Goal: Information Seeking & Learning: Find specific fact

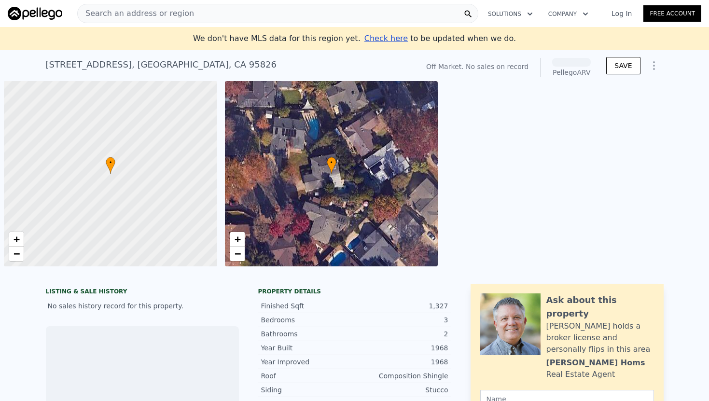
scroll to position [0, 4]
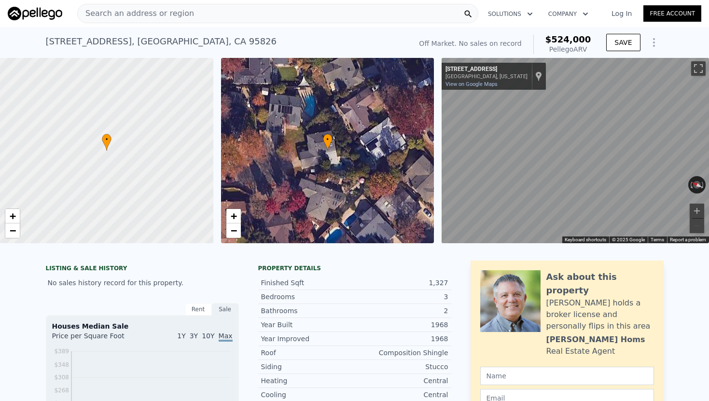
click at [248, 14] on div "Search an address or region" at bounding box center [277, 13] width 401 height 19
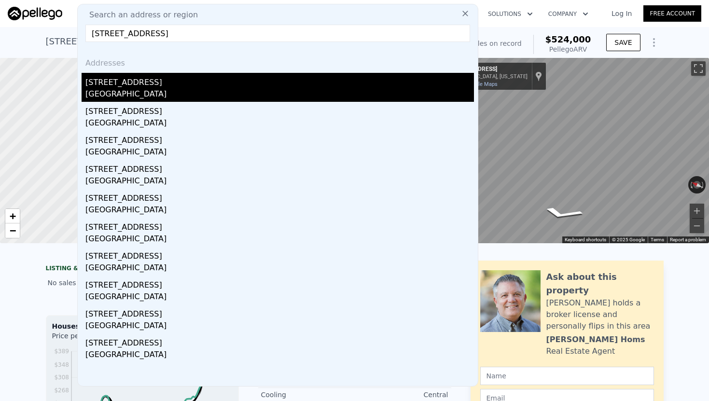
type input "[STREET_ADDRESS]"
click at [156, 82] on div "[STREET_ADDRESS]" at bounding box center [279, 80] width 389 height 15
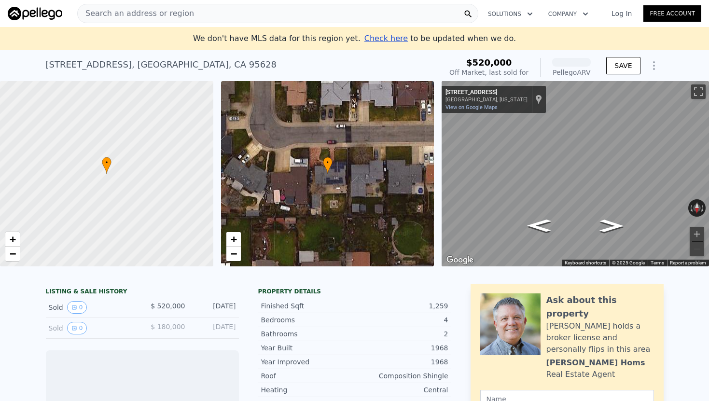
scroll to position [2, 0]
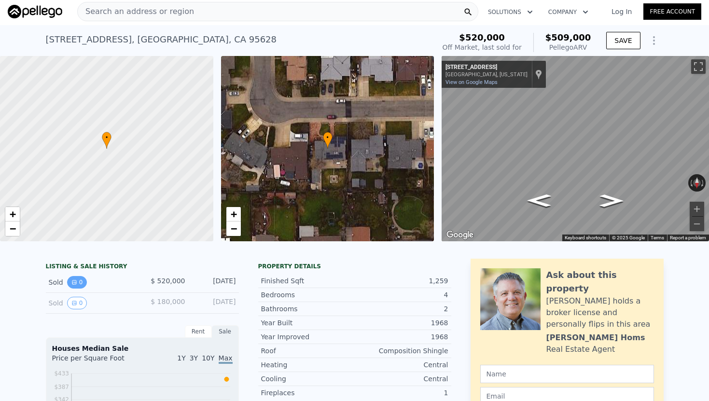
click at [82, 282] on button "0" at bounding box center [77, 282] width 20 height 13
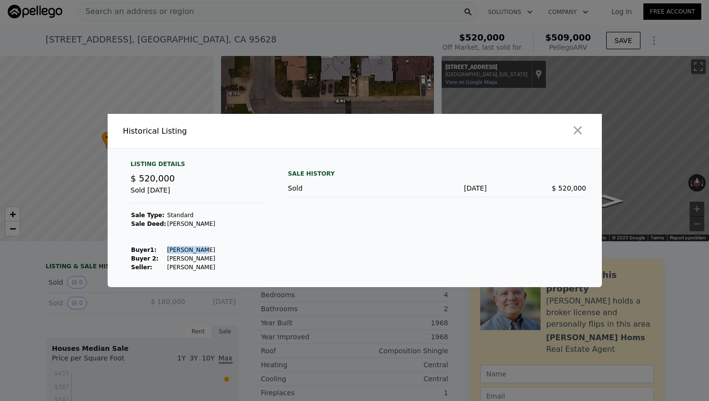
drag, startPoint x: 195, startPoint y: 250, endPoint x: 160, endPoint y: 248, distance: 34.8
click at [160, 248] on tr "Buyer 1 : [PERSON_NAME]" at bounding box center [173, 250] width 85 height 9
copy tr "[PERSON_NAME]"
click at [16, 328] on div at bounding box center [354, 200] width 709 height 401
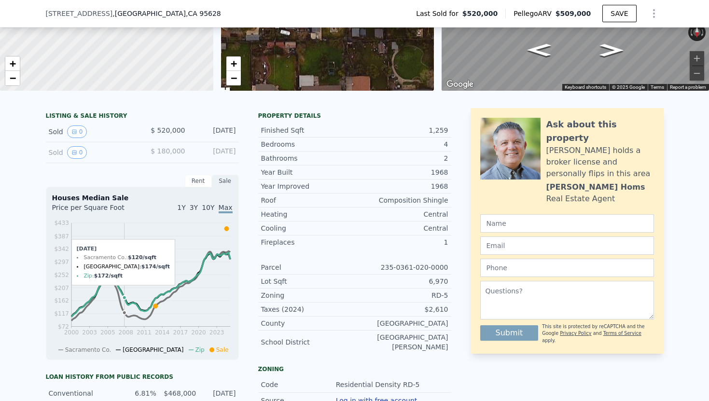
scroll to position [147, 0]
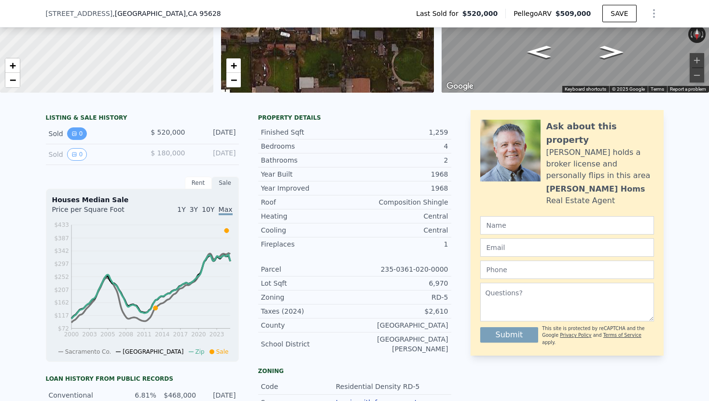
click at [80, 138] on button "0" at bounding box center [77, 133] width 20 height 13
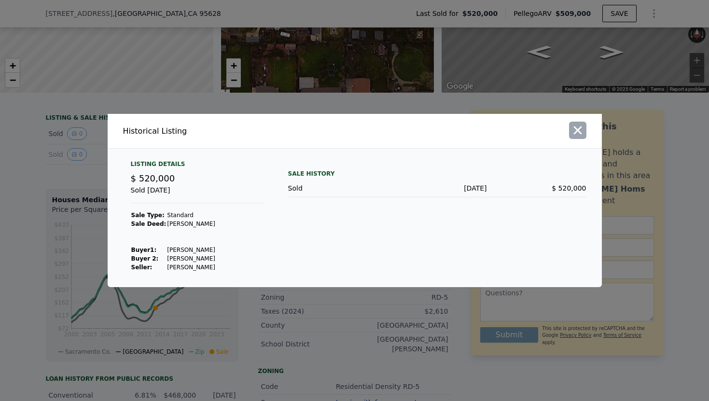
click at [578, 130] on icon "button" at bounding box center [578, 131] width 8 height 8
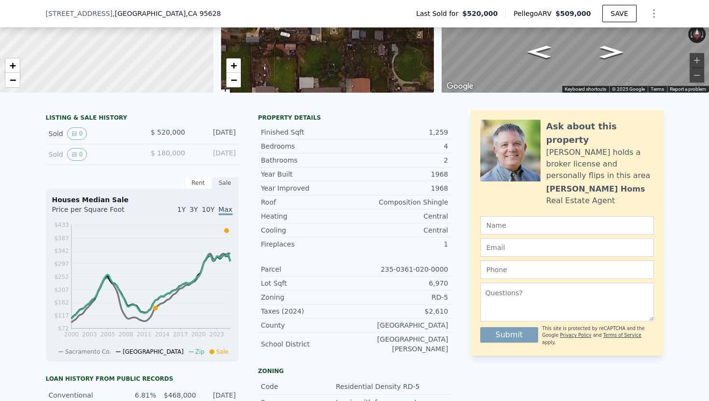
click at [191, 9] on div "[STREET_ADDRESS] Last Sold for $520,000 Pellego ARV $509,000 SAVE" at bounding box center [355, 13] width 618 height 27
click at [182, 14] on div "[STREET_ADDRESS]" at bounding box center [137, 14] width 183 height 10
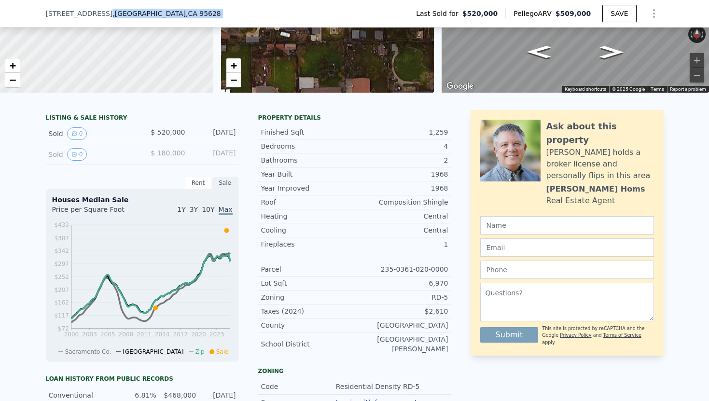
click at [182, 14] on div "[STREET_ADDRESS]" at bounding box center [137, 14] width 183 height 10
click at [186, 15] on span ", CA 95628" at bounding box center [203, 14] width 35 height 8
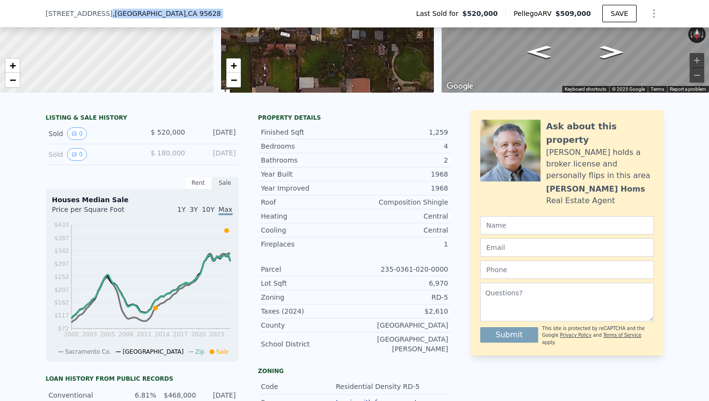
click at [193, 14] on div "[STREET_ADDRESS] Last Sold for $520,000 Pellego ARV $509,000 SAVE" at bounding box center [355, 13] width 618 height 27
drag, startPoint x: 196, startPoint y: 14, endPoint x: 42, endPoint y: 10, distance: 153.1
click at [42, 10] on div "[STREET_ADDRESS] Last Sold for $520,000 Pellego ARV $509,000 SAVE" at bounding box center [354, 14] width 709 height 28
click at [82, 15] on span "[STREET_ADDRESS]" at bounding box center [79, 14] width 67 height 10
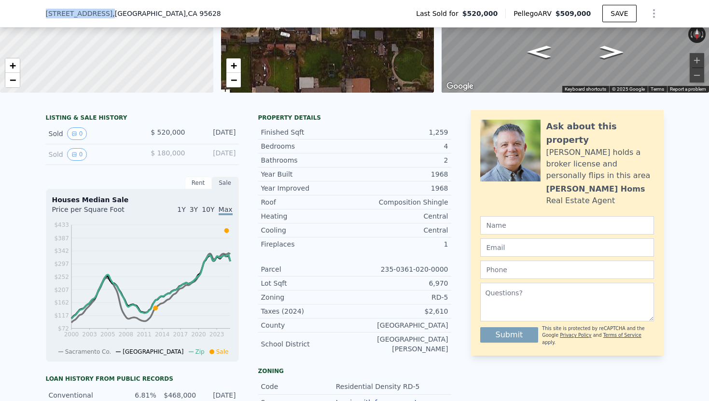
click at [82, 15] on span "[STREET_ADDRESS]" at bounding box center [79, 14] width 67 height 10
click at [127, 22] on div "[STREET_ADDRESS] Last Sold for $520,000 Pellego ARV $509,000 SAVE" at bounding box center [355, 13] width 618 height 27
drag, startPoint x: 182, startPoint y: 13, endPoint x: 43, endPoint y: 6, distance: 138.7
click at [43, 6] on div "[STREET_ADDRESS] Last Sold for $520,000 Pellego ARV $509,000 SAVE" at bounding box center [354, 14] width 709 height 28
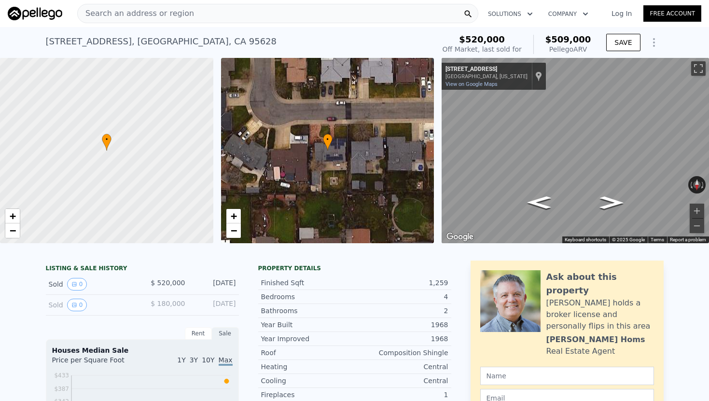
click at [123, 16] on span "Search an address or region" at bounding box center [136, 14] width 116 height 12
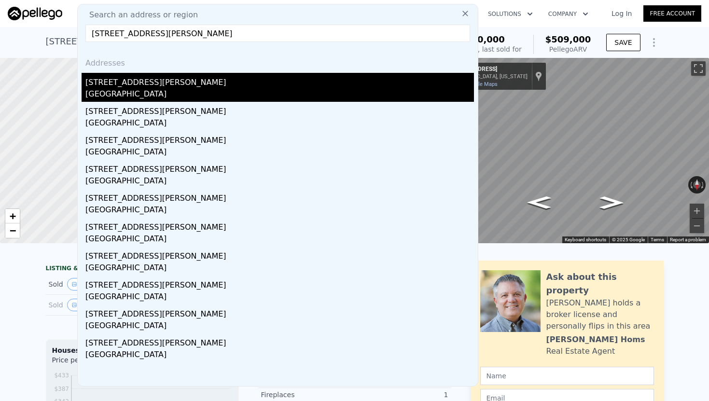
type input "[STREET_ADDRESS][PERSON_NAME]"
click at [115, 85] on div "[STREET_ADDRESS][PERSON_NAME]" at bounding box center [279, 80] width 389 height 15
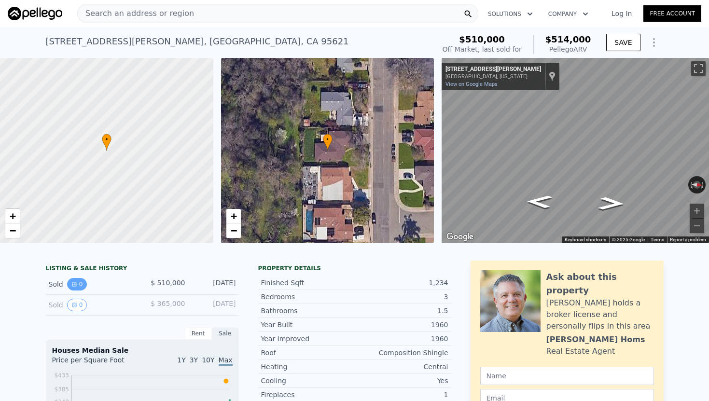
click at [82, 282] on button "0" at bounding box center [77, 284] width 20 height 13
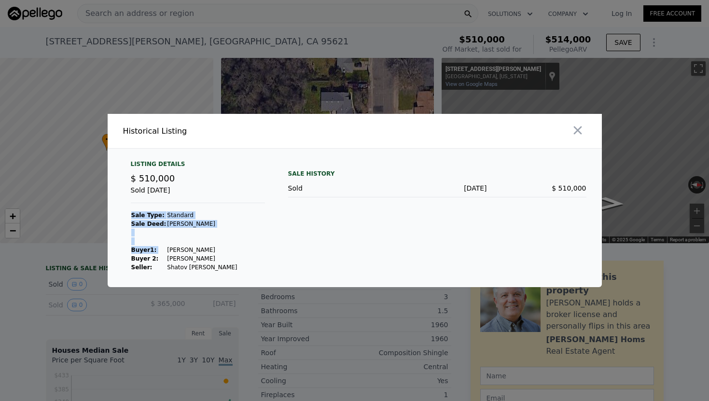
drag, startPoint x: 205, startPoint y: 252, endPoint x: 162, endPoint y: 250, distance: 42.5
click at [162, 250] on div "Listing Details $ 510,000 Sold [DATE] Sale Type: Standard Sale Deed: [PERSON_NA…" at bounding box center [198, 216] width 150 height 112
click at [167, 250] on td "[PERSON_NAME]" at bounding box center [202, 250] width 71 height 9
drag, startPoint x: 163, startPoint y: 250, endPoint x: 206, endPoint y: 249, distance: 43.0
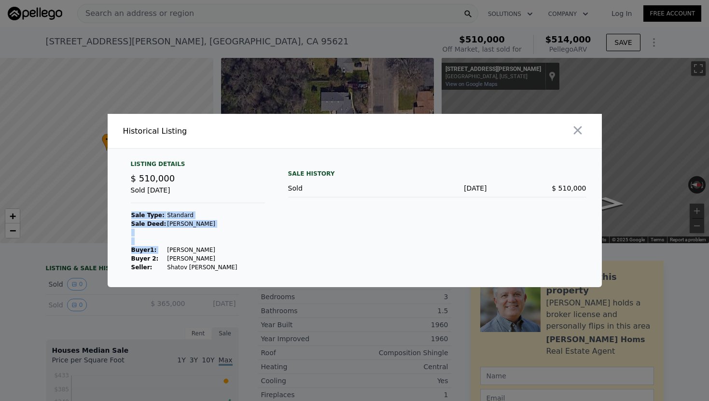
click at [206, 249] on div "Listing Details $ 510,000 Sold [DATE] Sale Type: Standard Sale Deed: [PERSON_NA…" at bounding box center [198, 216] width 150 height 112
drag, startPoint x: 202, startPoint y: 249, endPoint x: 164, endPoint y: 248, distance: 37.7
click at [167, 248] on td "[PERSON_NAME]" at bounding box center [202, 250] width 71 height 9
copy td "[PERSON_NAME]"
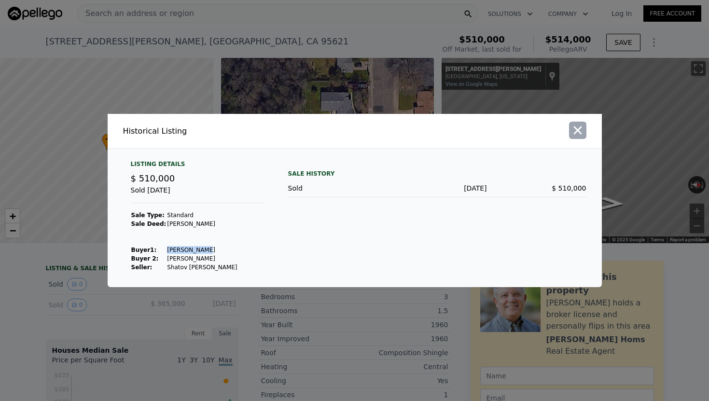
click at [580, 128] on icon "button" at bounding box center [578, 131] width 8 height 8
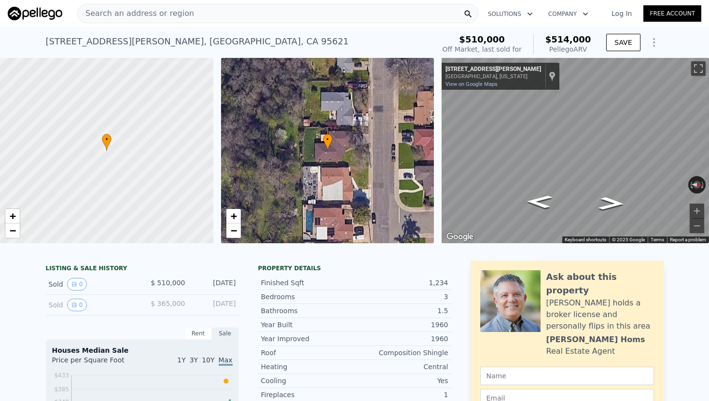
click at [162, 10] on span "Search an address or region" at bounding box center [136, 14] width 116 height 12
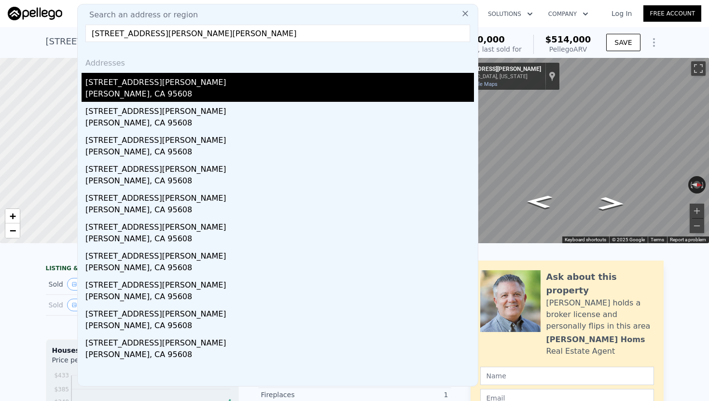
type input "[STREET_ADDRESS][PERSON_NAME][PERSON_NAME]"
click at [245, 86] on div "[STREET_ADDRESS][PERSON_NAME]" at bounding box center [279, 80] width 389 height 15
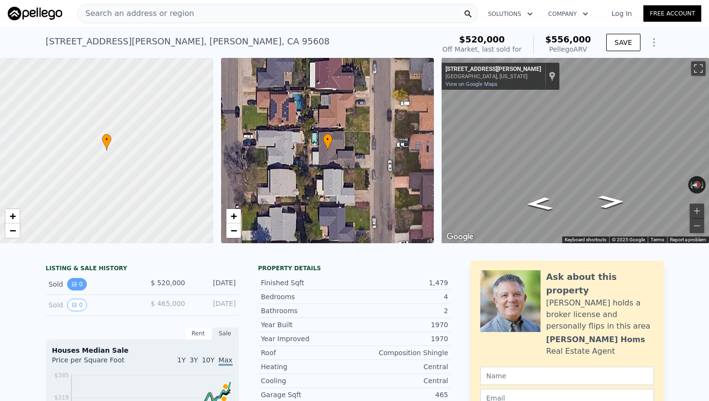
click at [79, 284] on button "0" at bounding box center [77, 284] width 20 height 13
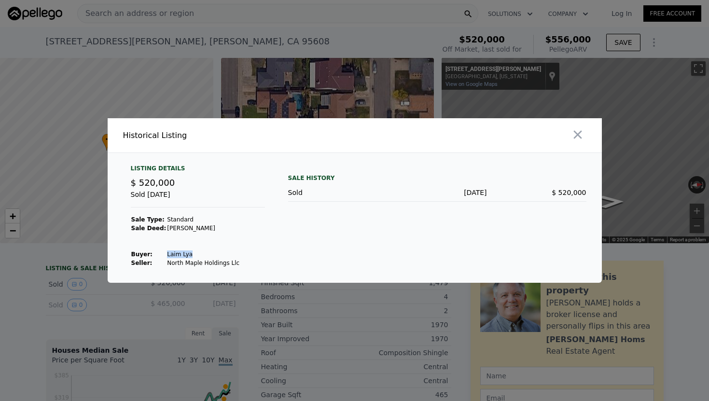
drag, startPoint x: 190, startPoint y: 255, endPoint x: 161, endPoint y: 255, distance: 28.5
click at [161, 255] on tr "Buyer : [PERSON_NAME]" at bounding box center [186, 254] width 110 height 9
copy tr "Laim Lya"
click at [578, 133] on icon "button" at bounding box center [578, 135] width 14 height 14
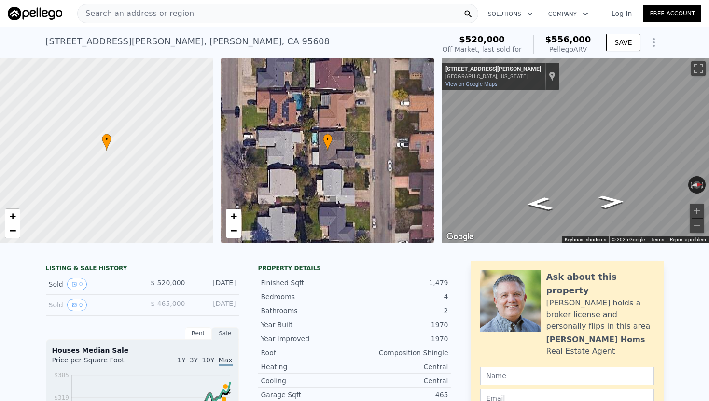
click at [181, 8] on span "Search an address or region" at bounding box center [136, 14] width 116 height 12
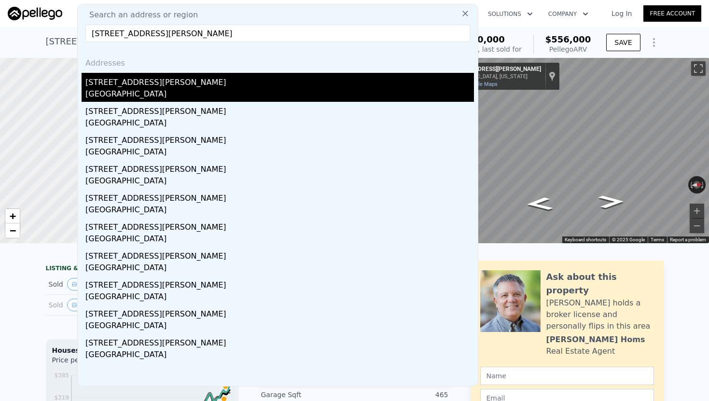
type input "[STREET_ADDRESS][PERSON_NAME]"
click at [203, 82] on div "[STREET_ADDRESS][PERSON_NAME]" at bounding box center [279, 80] width 389 height 15
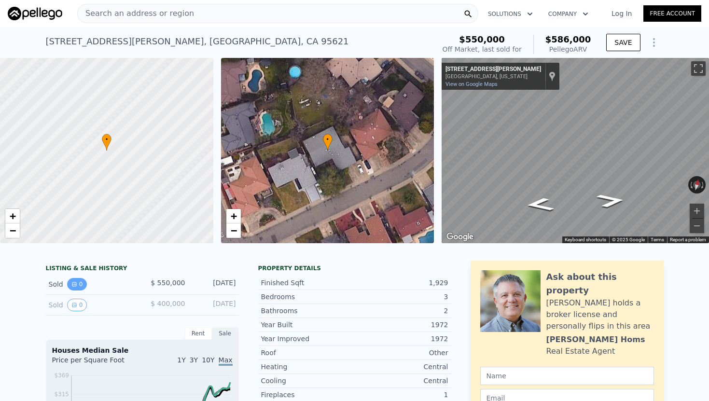
click at [76, 283] on icon "View historical data" at bounding box center [74, 285] width 6 height 6
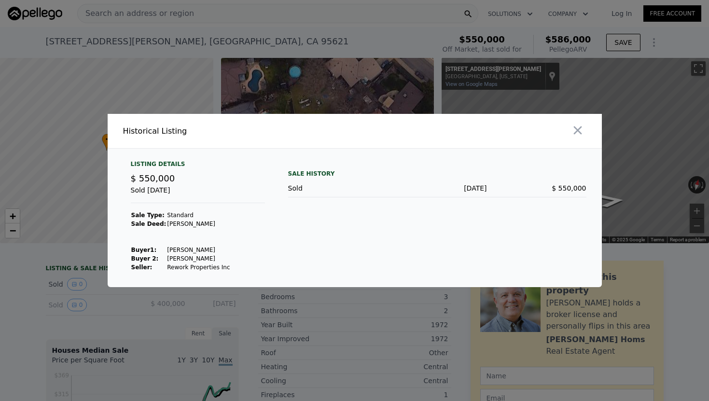
drag, startPoint x: 221, startPoint y: 250, endPoint x: 163, endPoint y: 253, distance: 58.0
click at [167, 253] on td "[PERSON_NAME]" at bounding box center [199, 250] width 64 height 9
drag, startPoint x: 220, startPoint y: 261, endPoint x: 160, endPoint y: 259, distance: 59.9
click at [160, 259] on tr "Buyer 2: [PERSON_NAME]" at bounding box center [181, 258] width 100 height 9
copy tr "[PERSON_NAME]"
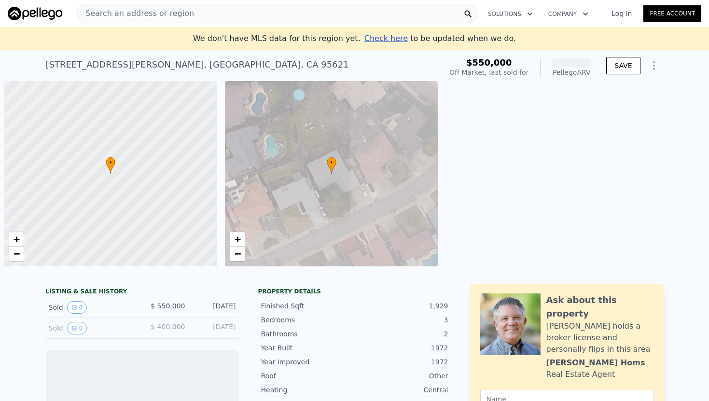
scroll to position [0, 4]
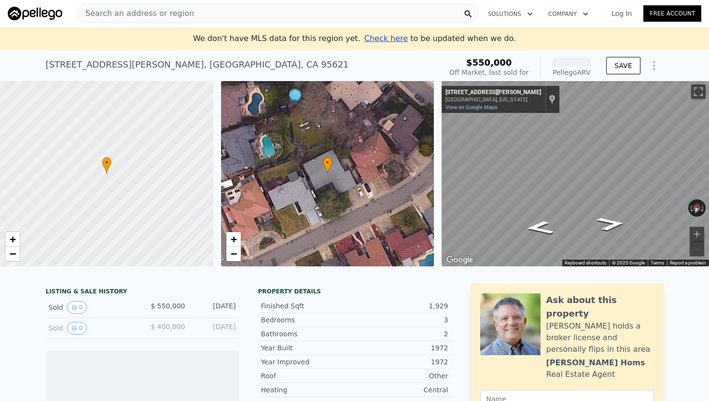
click at [202, 14] on div "Search an address or region" at bounding box center [277, 13] width 401 height 19
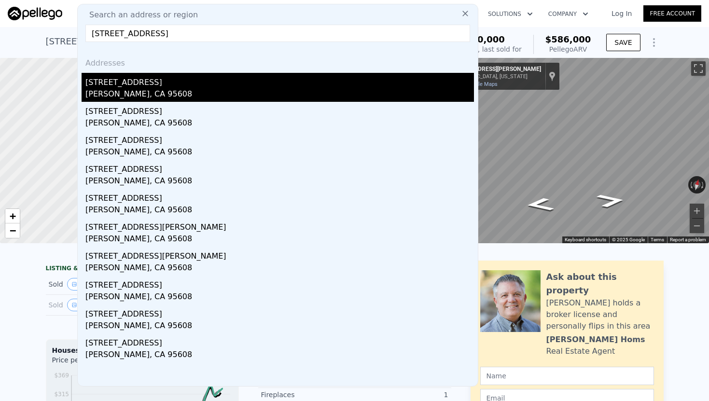
type input "6252 Oak Park Ct, Carmichael, CA 95608"
click at [197, 77] on div "6252 Oak Park Ct" at bounding box center [279, 80] width 389 height 15
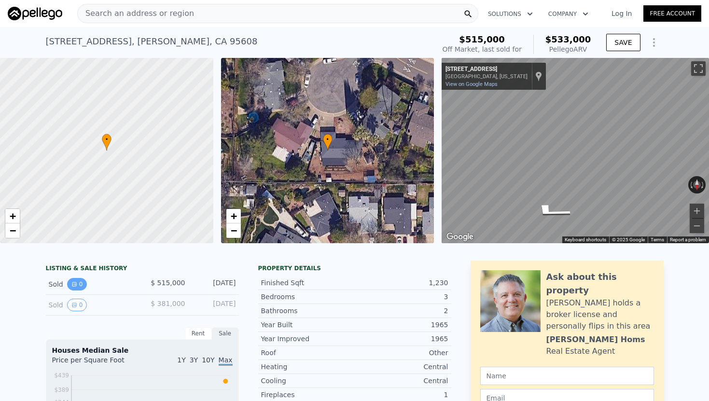
click at [74, 283] on icon "View historical data" at bounding box center [74, 285] width 6 height 6
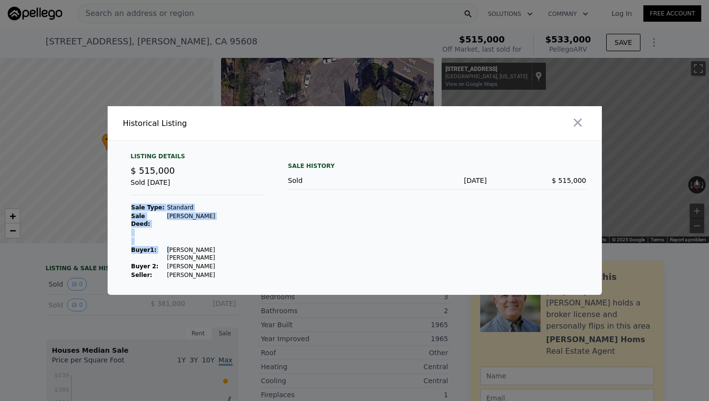
drag, startPoint x: 231, startPoint y: 250, endPoint x: 166, endPoint y: 250, distance: 64.7
click at [166, 250] on div "Listing Details $ 515,000 Sold Nov 25, 2024 Sale Type: Standard Sale Deed: Gran…" at bounding box center [198, 216] width 150 height 127
click at [167, 250] on td "Chellew Nicole Renee" at bounding box center [216, 254] width 99 height 16
drag, startPoint x: 223, startPoint y: 250, endPoint x: 163, endPoint y: 250, distance: 59.9
click at [163, 250] on div "Listing Details $ 515,000 Sold Nov 25, 2024 Sale Type: Standard Sale Deed: Gran…" at bounding box center [198, 216] width 150 height 127
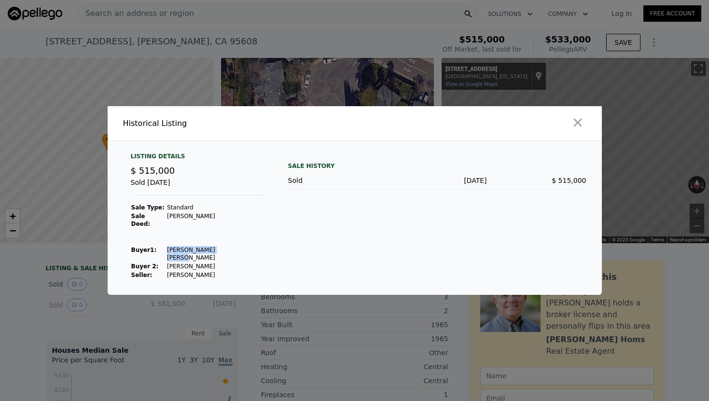
copy td "Chellew Nicole Renee"
drag, startPoint x: 199, startPoint y: 260, endPoint x: 161, endPoint y: 260, distance: 38.6
click at [161, 262] on tr "Buyer 2: Lomeli Kellen" at bounding box center [198, 266] width 134 height 9
copy tr "Lomeli Kellen"
